Goal: Information Seeking & Learning: Find contact information

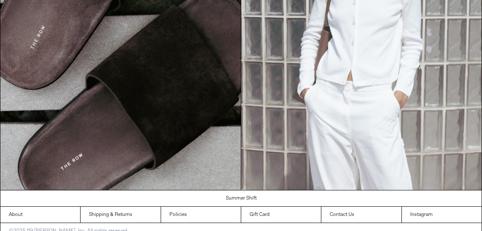
scroll to position [803, 0]
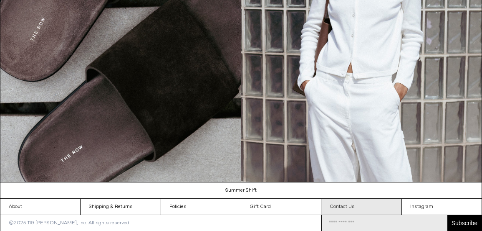
click at [350, 205] on link "Contact Us" at bounding box center [362, 206] width 80 height 16
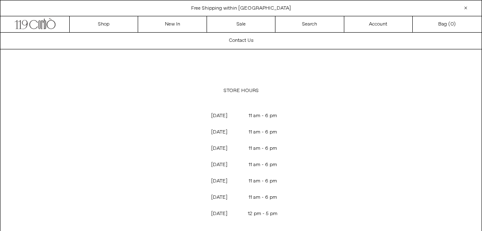
scroll to position [146, 0]
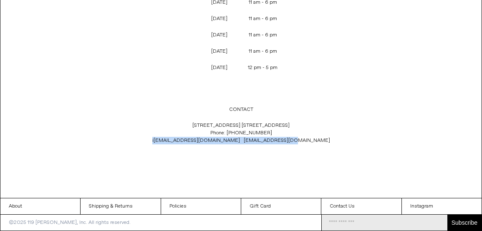
drag, startPoint x: 304, startPoint y: 139, endPoint x: 180, endPoint y: 140, distance: 124.0
click at [180, 140] on p "119 Yorkville Ave. Toronto, Ontario M5R 1C4 Phone: +1 (416) 928 0954 i nfo@119c…" at bounding box center [241, 132] width 276 height 31
copy p "i nfo@119corbo.com sales@119corbo.com"
